Goal: Information Seeking & Learning: Understand process/instructions

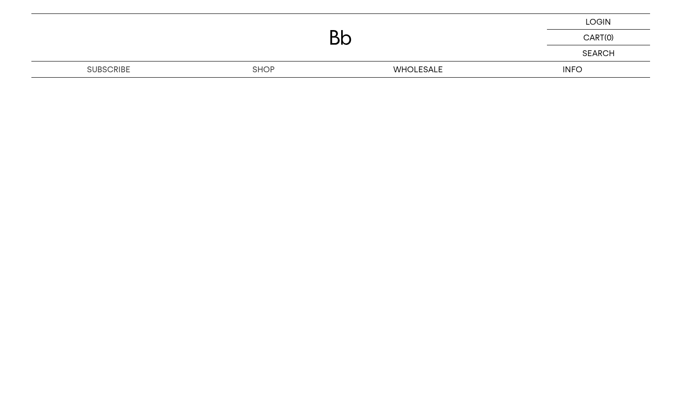
click at [432, 0] on html "신규 회원 가입 시 3,000원 할인 LOGIN 로그인 LOGIN 로그인 CART 장바구니 (0) SEARCH 검색 검색폼 ** 추천상품" at bounding box center [340, 0] width 681 height 0
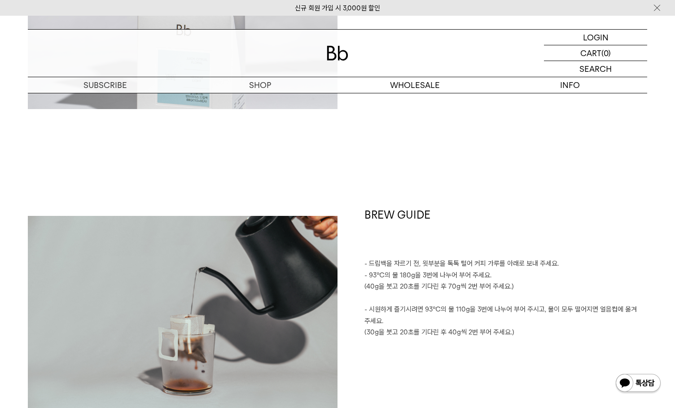
scroll to position [987, 0]
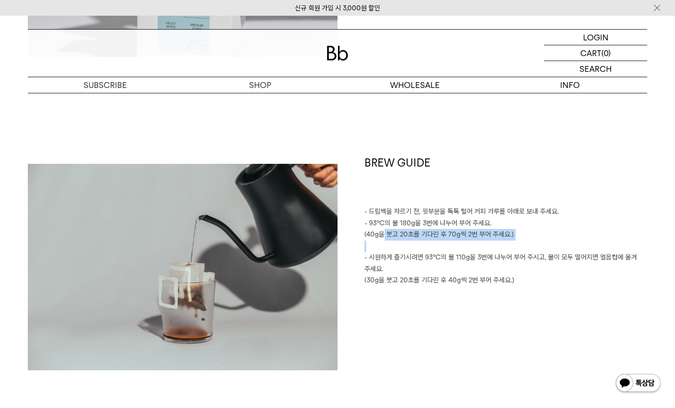
drag, startPoint x: 477, startPoint y: 243, endPoint x: 513, endPoint y: 244, distance: 35.9
click at [513, 244] on div "BREW GUIDE - 드립백을 자르기 전, 윗부분을 톡톡 털어 커피 가루를 아래로 보내 주세요. - 93℃의 물 180g을 3번에 나누어 부…" at bounding box center [491, 266] width 309 height 223
click at [513, 244] on p at bounding box center [505, 246] width 283 height 12
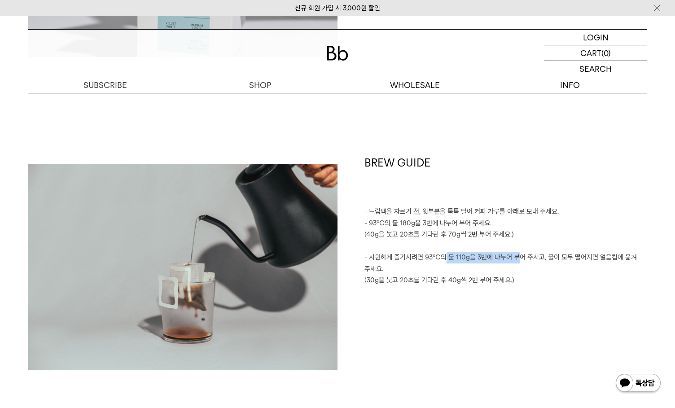
drag, startPoint x: 444, startPoint y: 257, endPoint x: 536, endPoint y: 264, distance: 92.2
click at [535, 263] on p "- 시원하게 즐기시려면 93℃의 물 110g을 3번에 나누어 부어 주시고, 물이 모두 떨어지면 얼음컵에 옮겨 주세요." at bounding box center [505, 263] width 283 height 23
click at [532, 282] on p "(30g을 붓고 20초를 기다린 후 40g씩 2번 부어 주세요.)" at bounding box center [505, 280] width 283 height 12
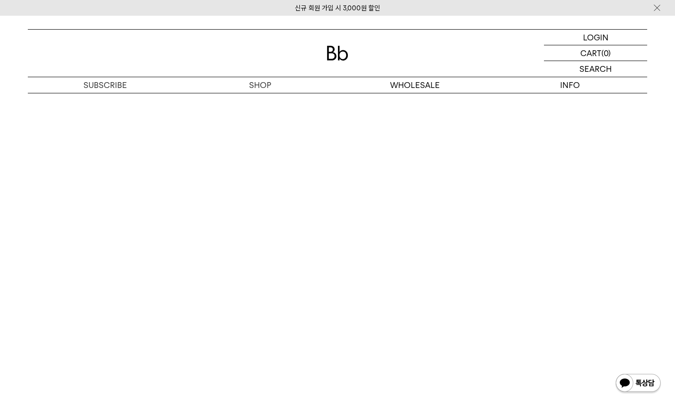
scroll to position [1749, 0]
